Goal: Task Accomplishment & Management: Manage account settings

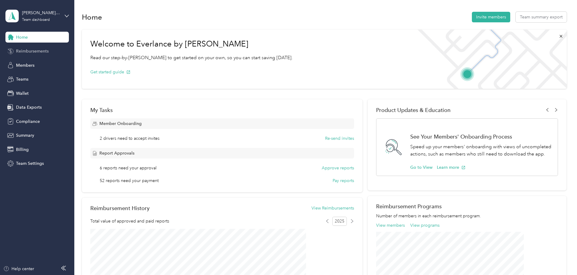
click at [43, 53] on span "Reimbursements" at bounding box center [32, 51] width 33 height 6
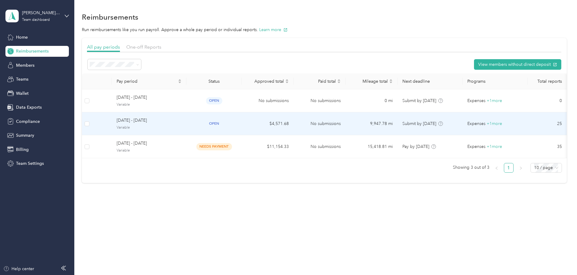
click at [293, 126] on td "$4,571.68" at bounding box center [268, 123] width 52 height 23
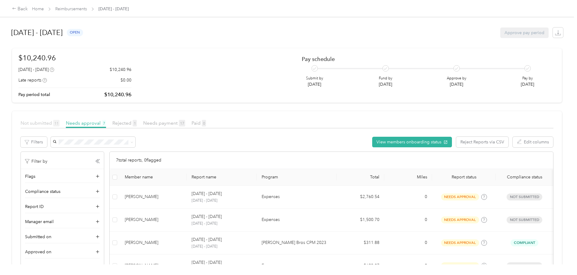
click at [59, 123] on span "Not submitted 11" at bounding box center [40, 123] width 39 height 6
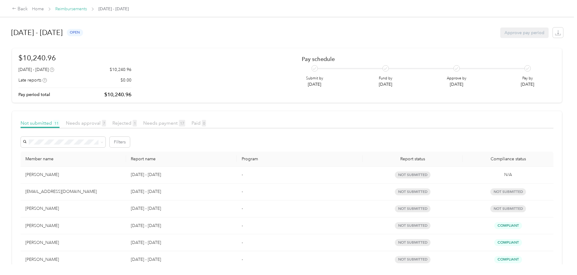
click at [87, 8] on link "Reimbursements" at bounding box center [71, 8] width 32 height 5
